Goal: Task Accomplishment & Management: Manage account settings

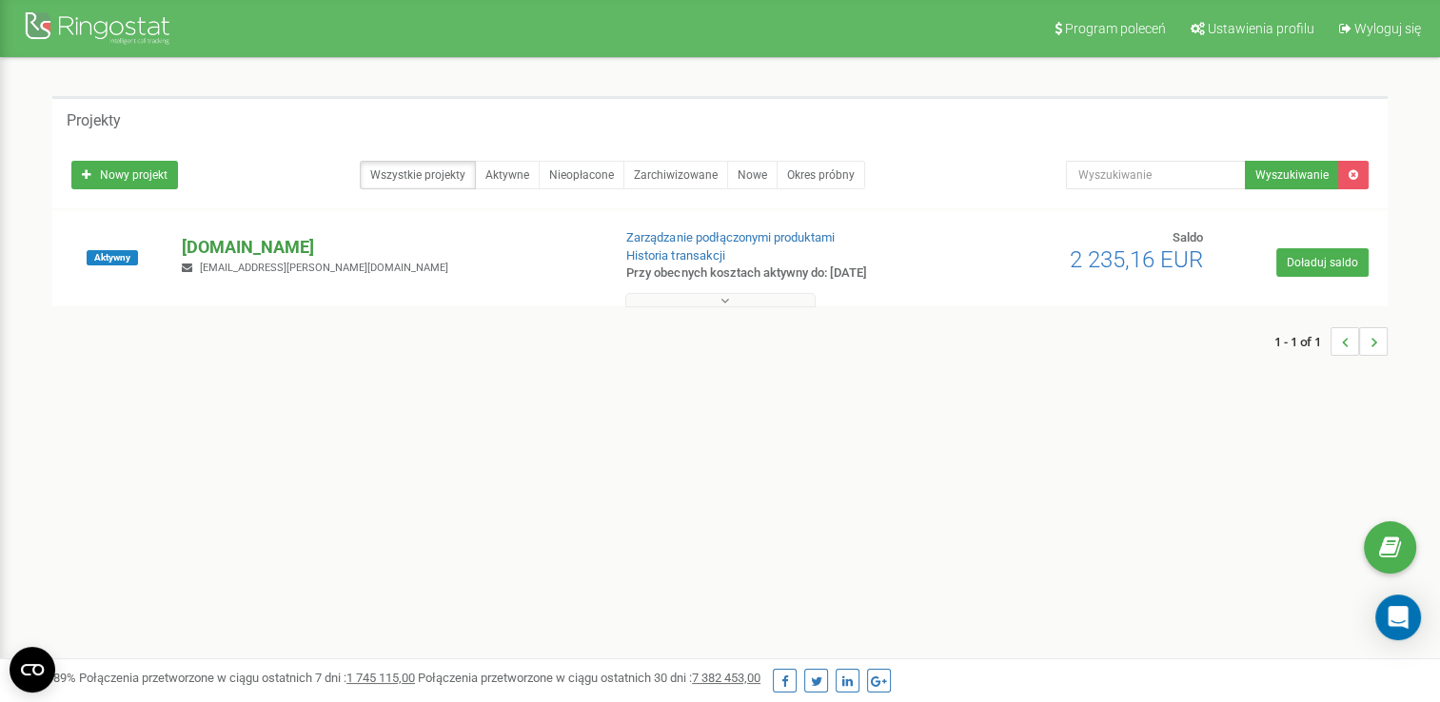
click at [213, 258] on div "skakanka.dance dawid.wojciechowski@art-star.pl" at bounding box center [389, 256] width 442 height 42
click at [221, 247] on p "[DOMAIN_NAME]" at bounding box center [388, 247] width 413 height 25
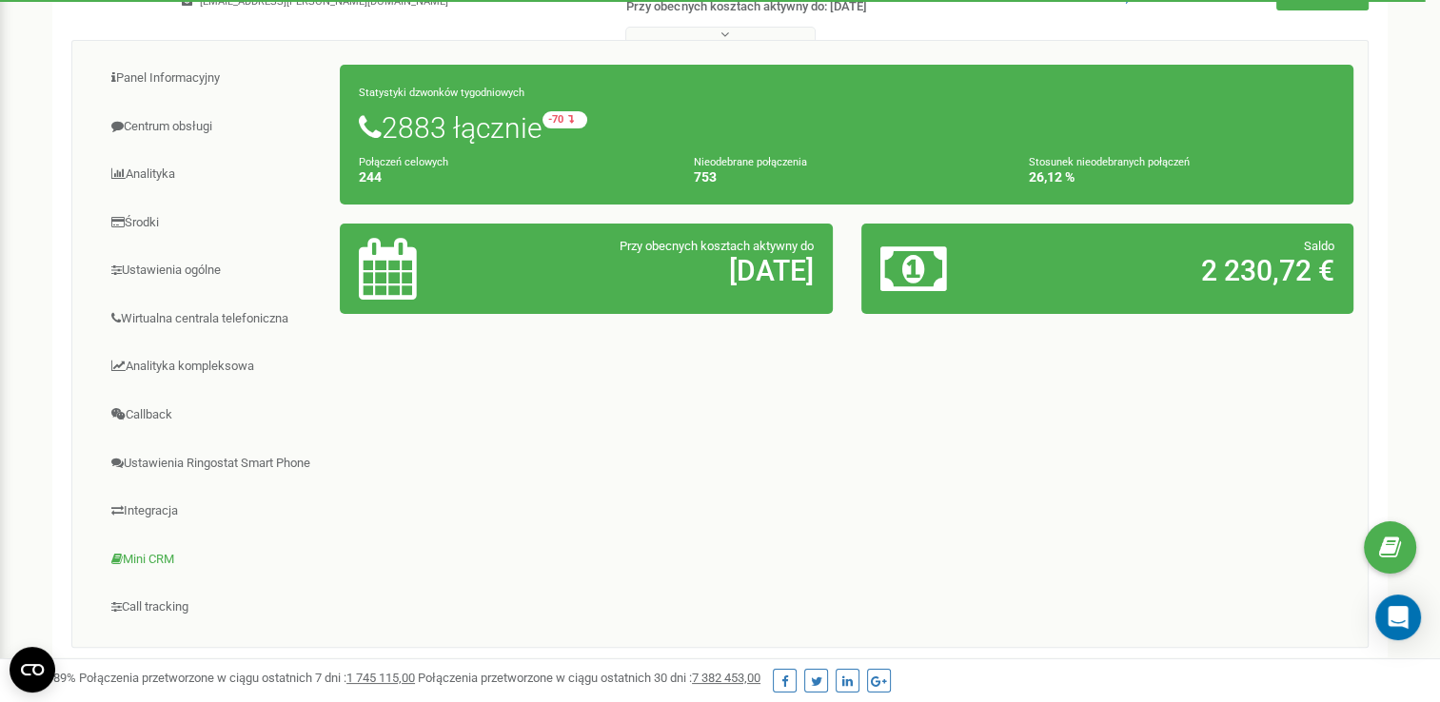
scroll to position [248, 0]
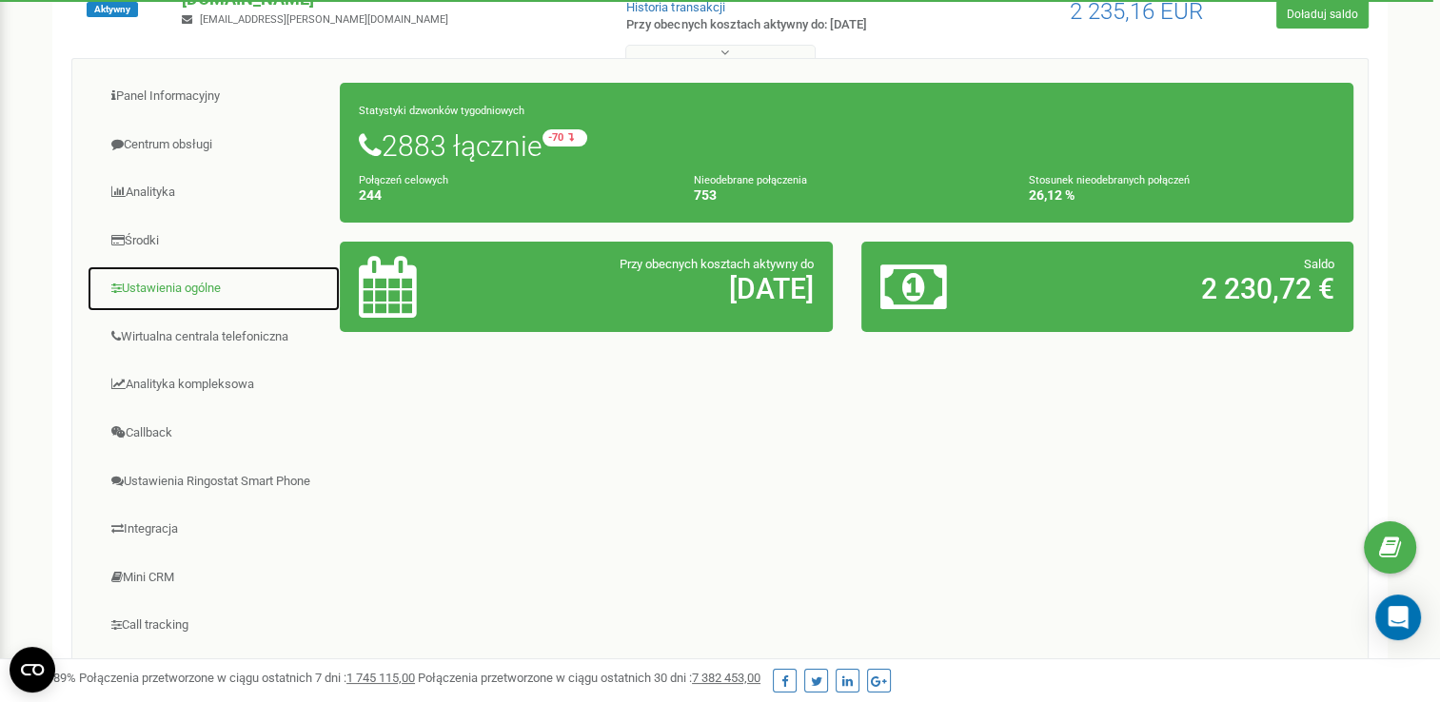
click at [176, 278] on link "Ustawienia ogólne" at bounding box center [214, 289] width 254 height 47
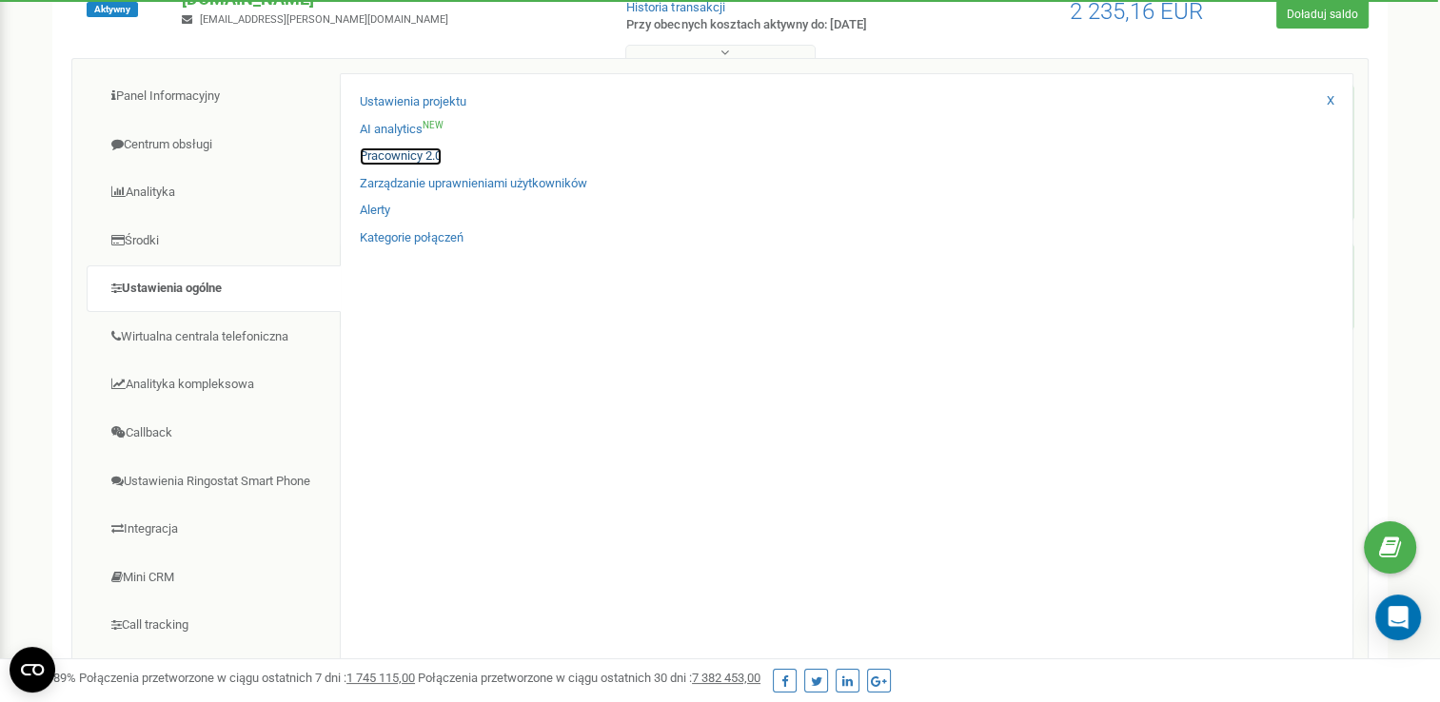
click at [414, 148] on link "Pracownicy 2.0" at bounding box center [401, 157] width 82 height 18
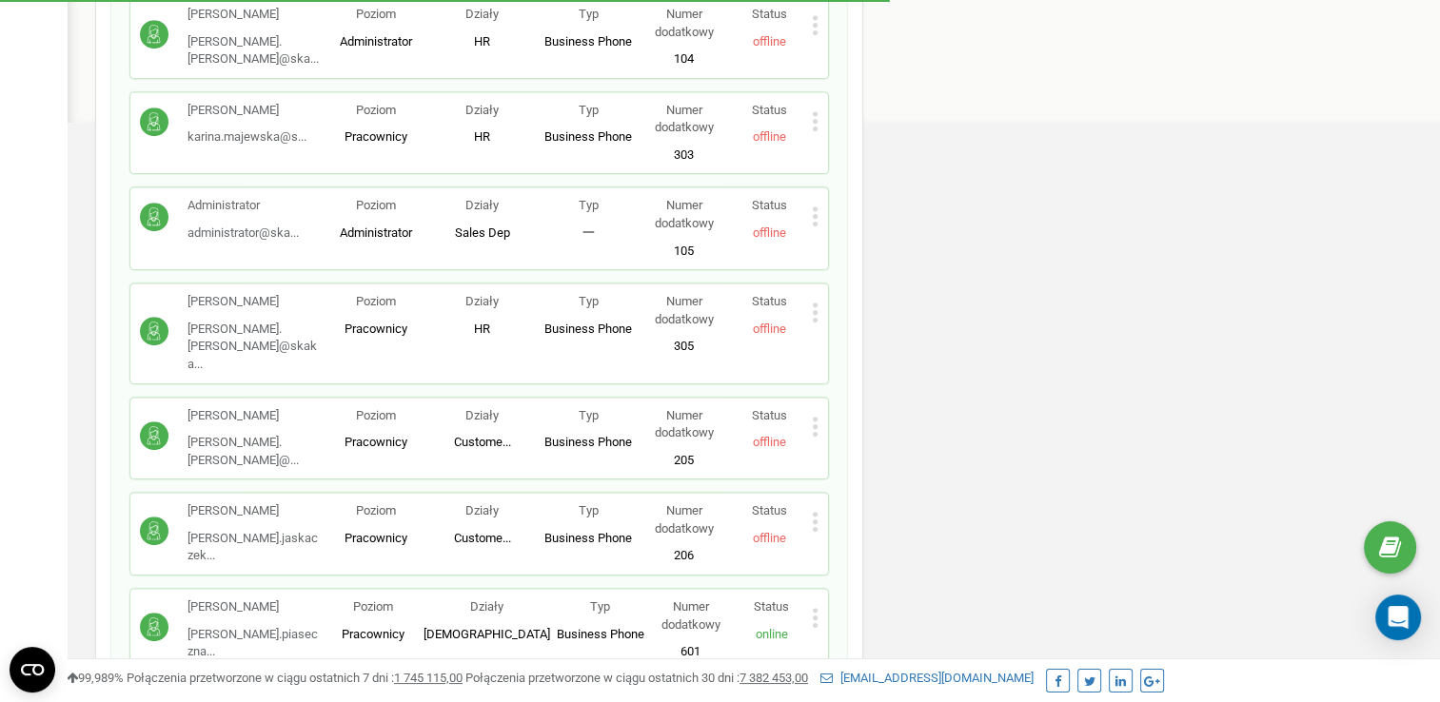
scroll to position [1305, 0]
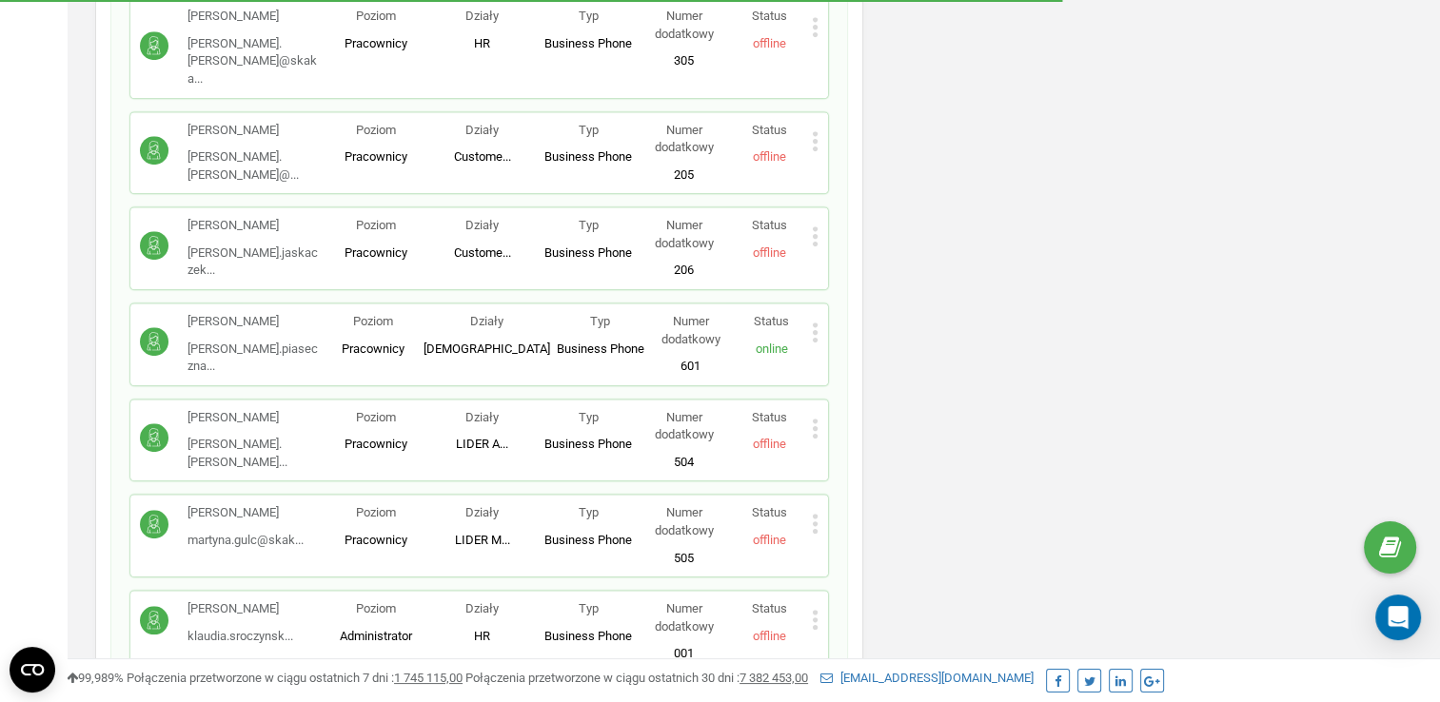
click at [817, 330] on icon at bounding box center [815, 332] width 5 height 5
click at [869, 357] on span "Edytuj" at bounding box center [859, 363] width 42 height 12
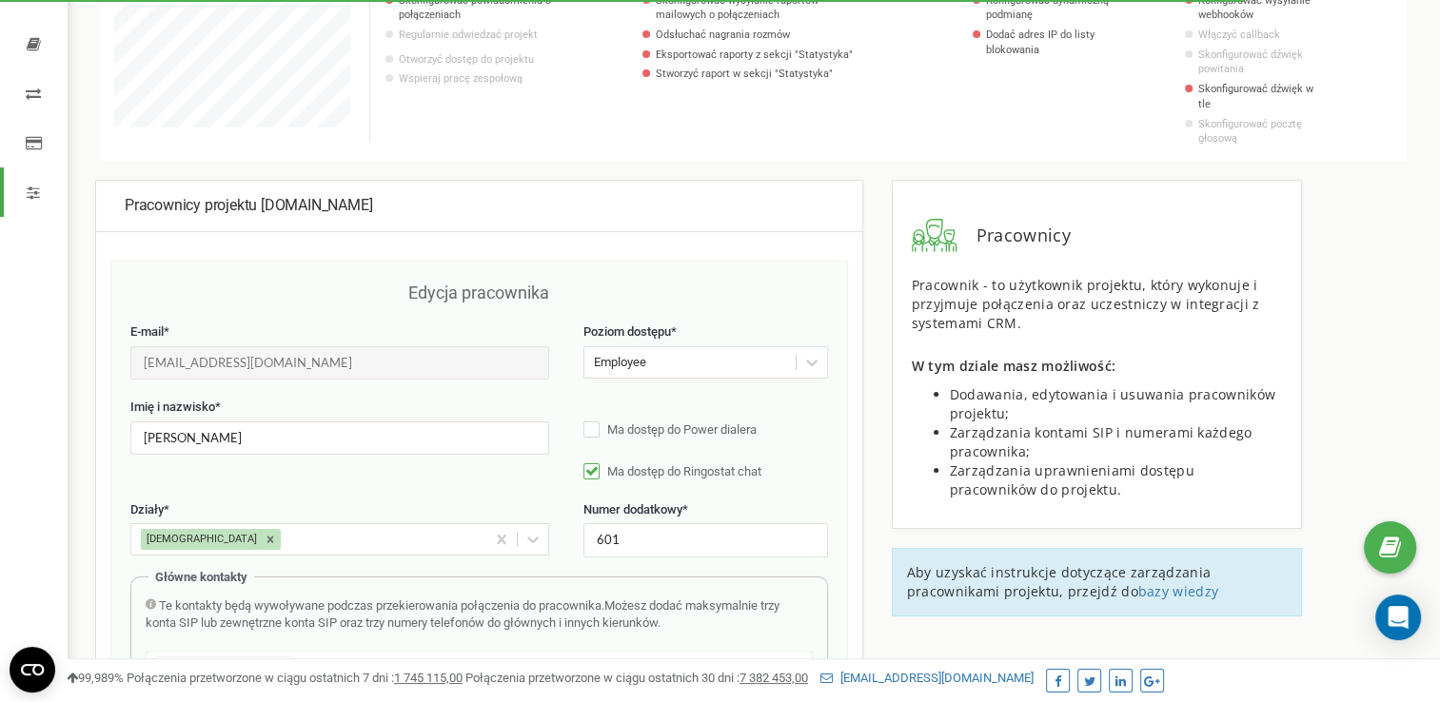
scroll to position [190, 0]
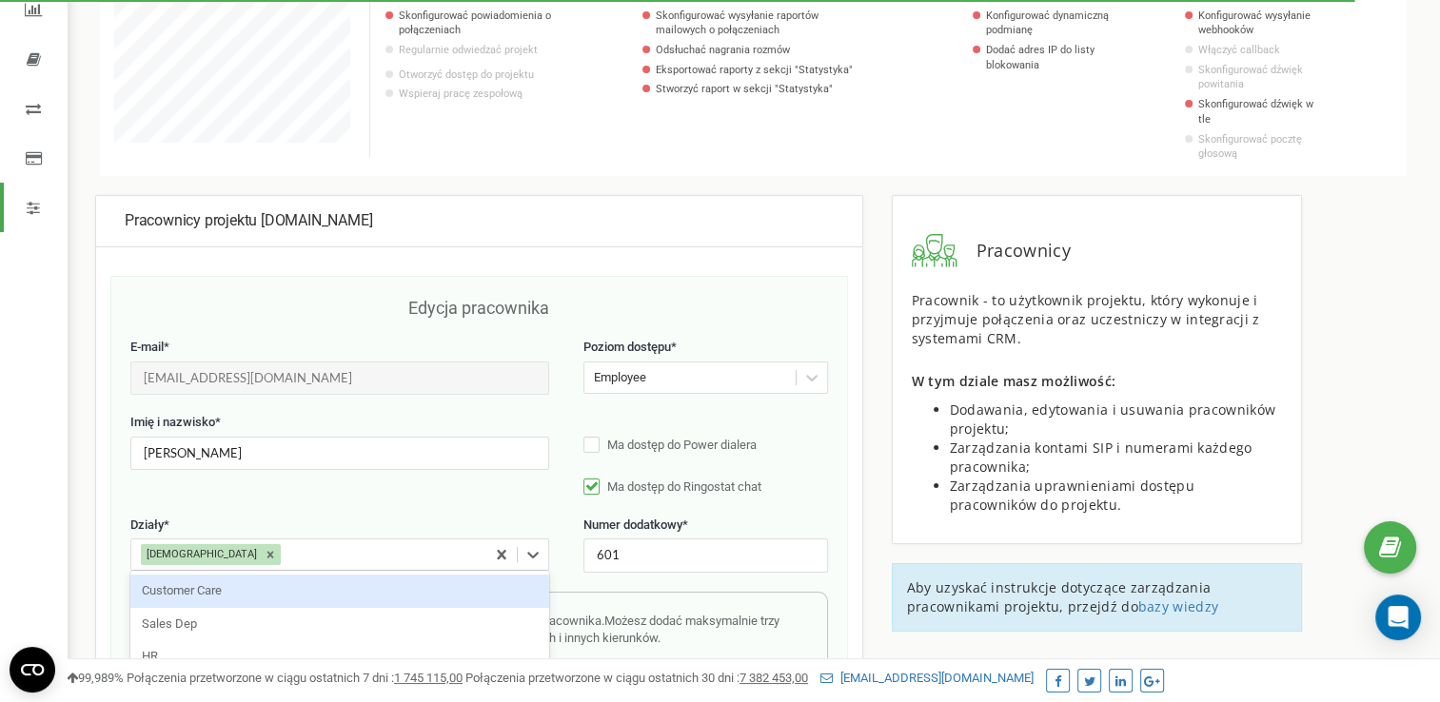
click at [270, 539] on div "option Customer Care focused, 1 of 7. 6 results available. Use Up and Down to c…" at bounding box center [339, 555] width 419 height 32
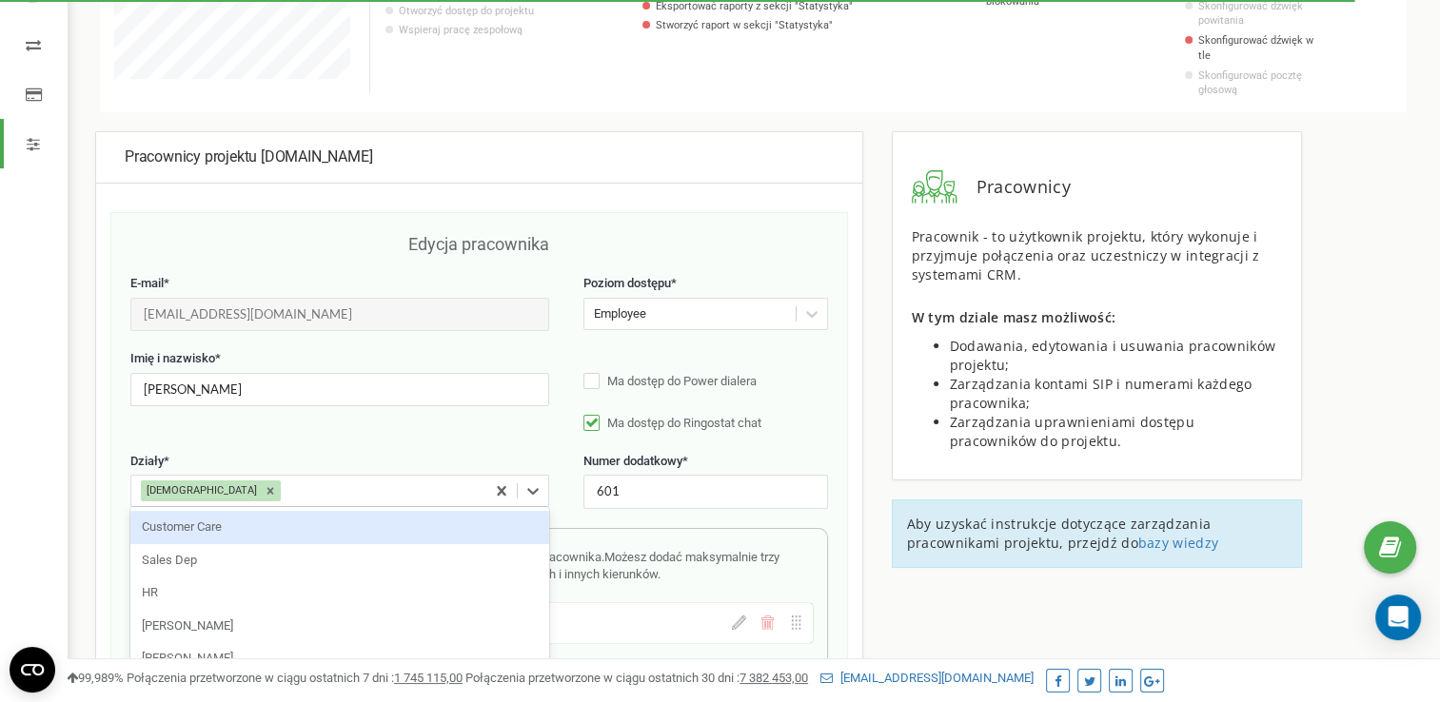
scroll to position [257, 0]
click at [257, 508] on div "Customer Care" at bounding box center [339, 524] width 419 height 33
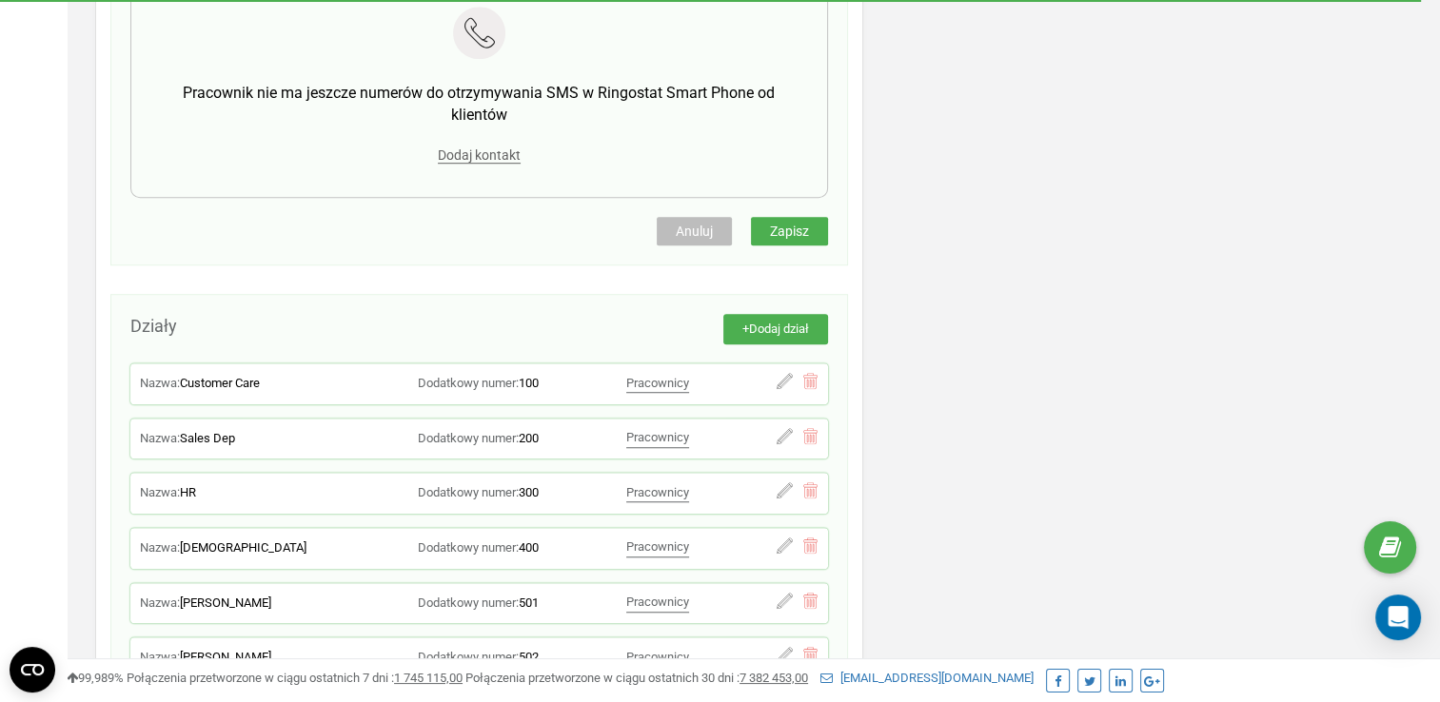
click at [820, 218] on button "Zapisz" at bounding box center [789, 231] width 77 height 29
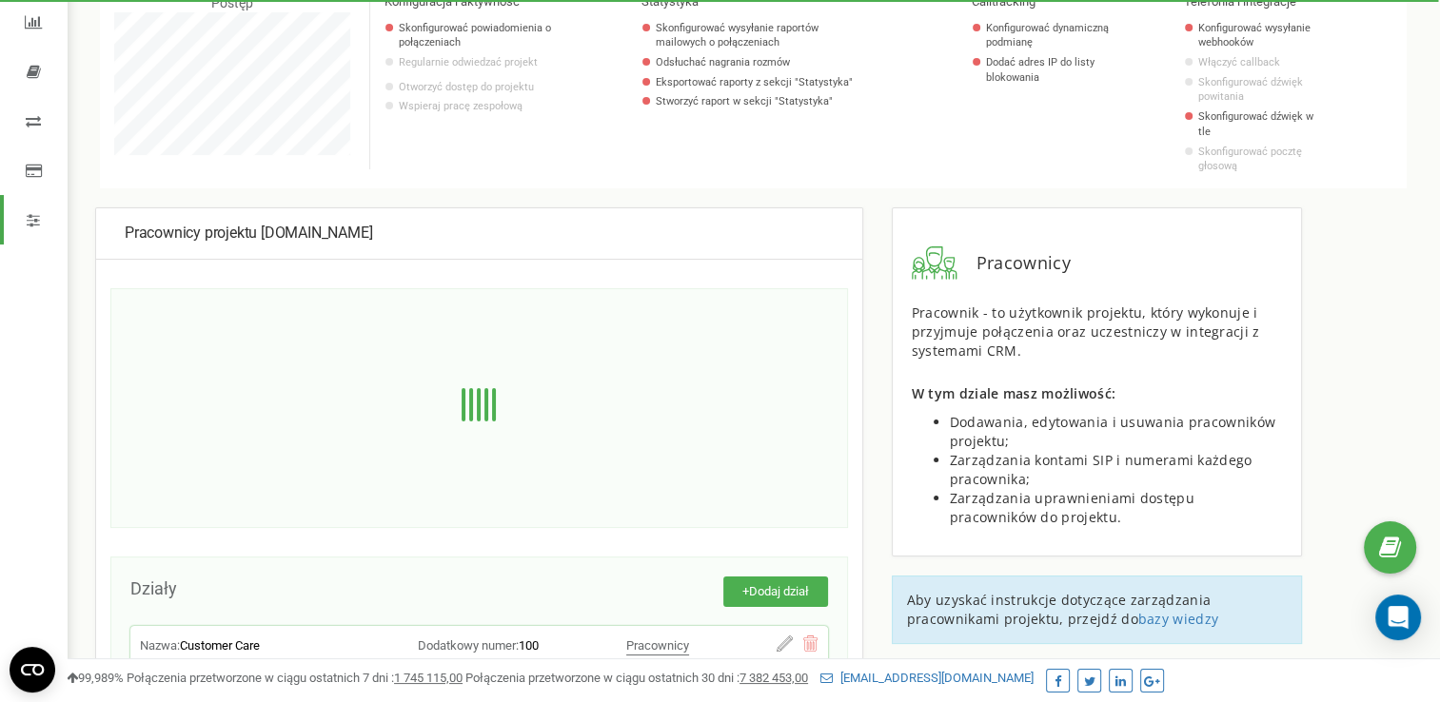
scroll to position [258, 0]
